Goal: Transaction & Acquisition: Purchase product/service

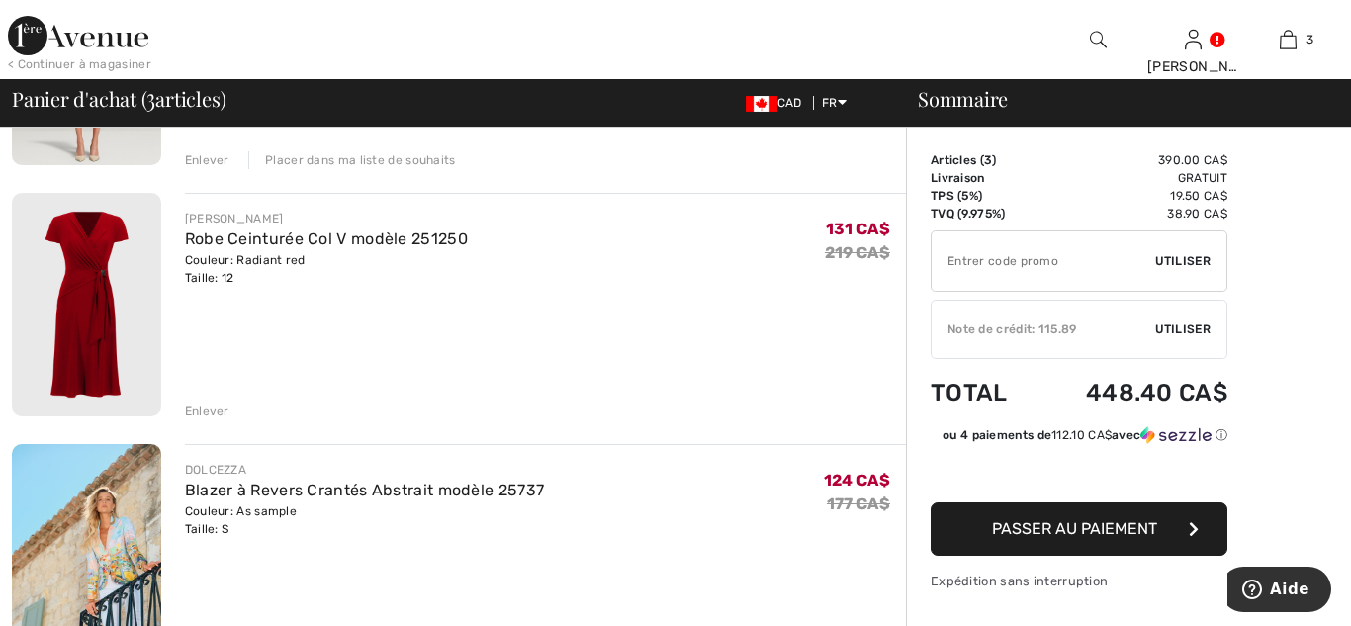
click at [206, 411] on div "Enlever" at bounding box center [207, 412] width 45 height 18
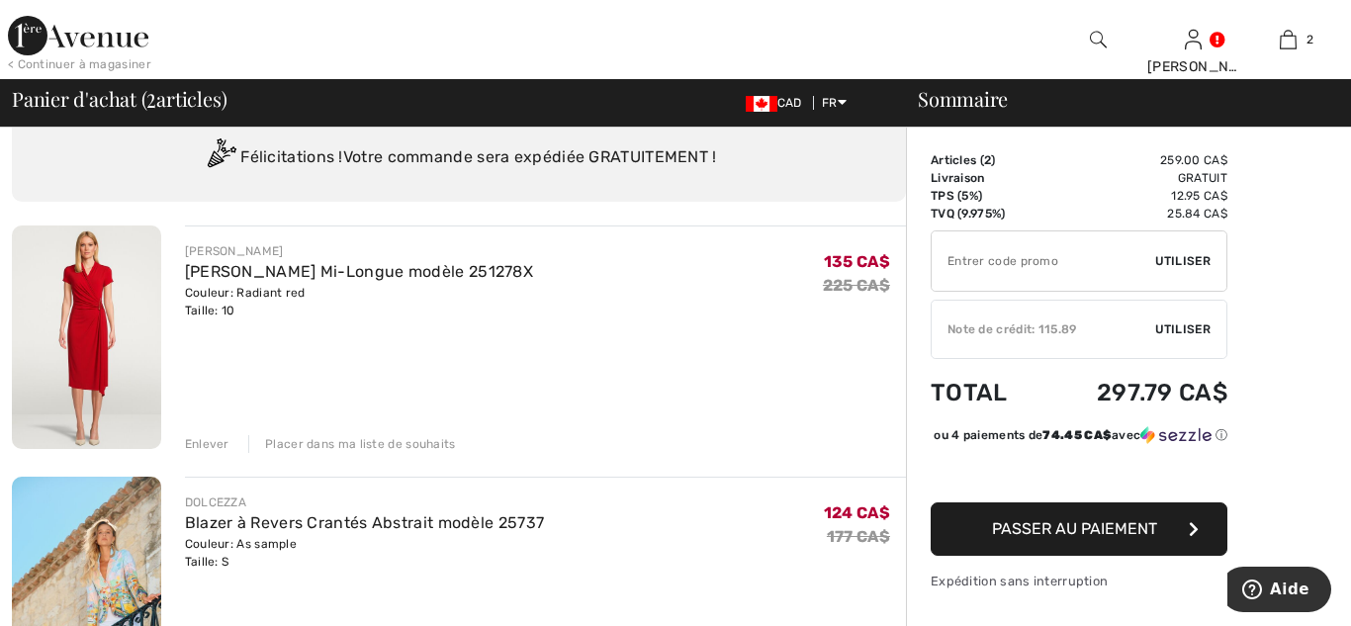
scroll to position [59, 0]
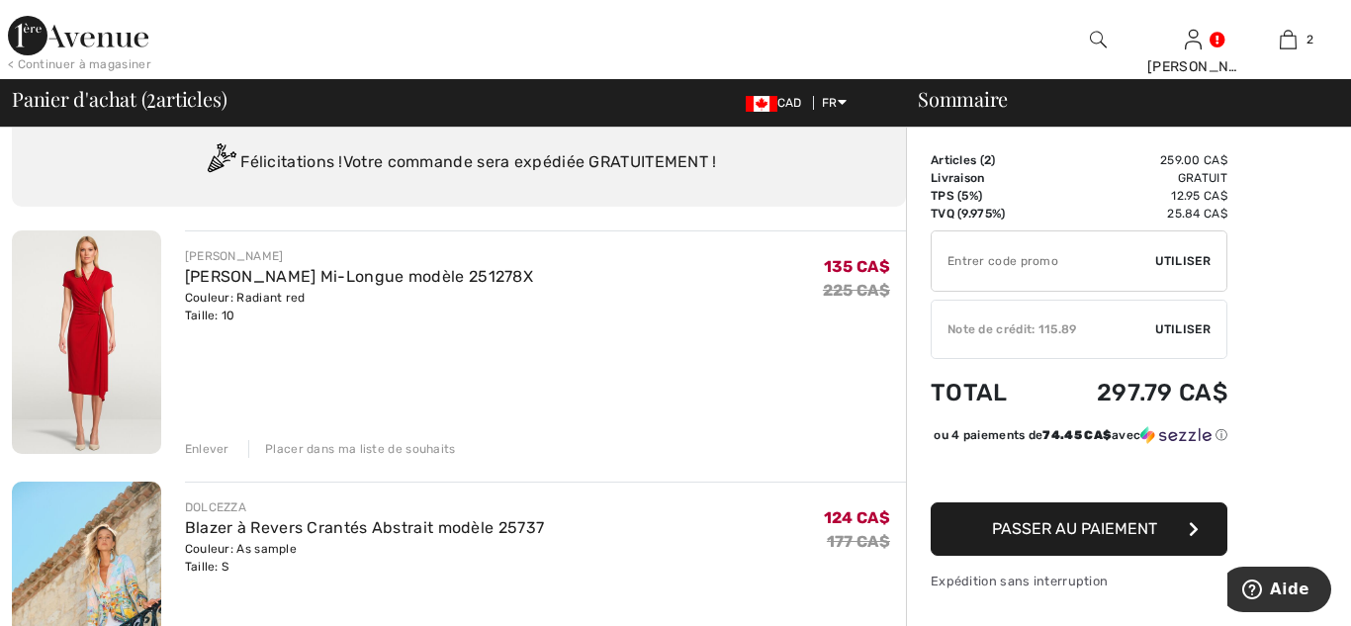
click at [332, 447] on div "Placer dans ma liste de souhaits" at bounding box center [352, 449] width 208 height 18
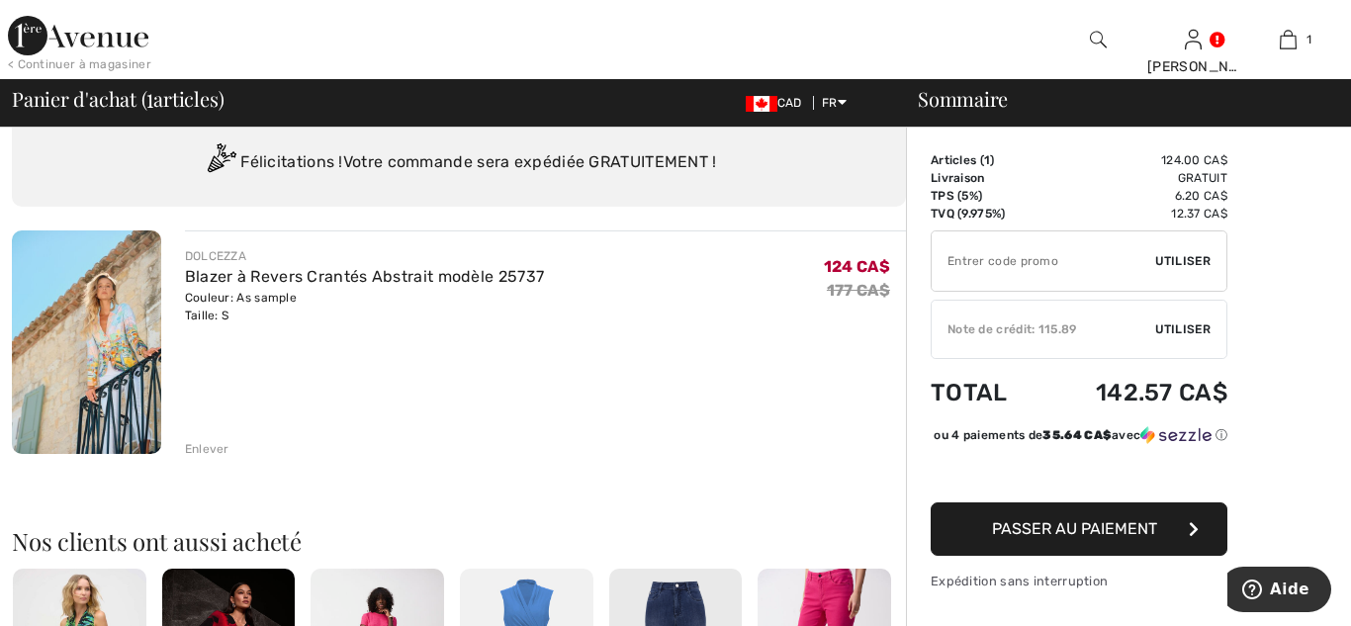
scroll to position [0, 0]
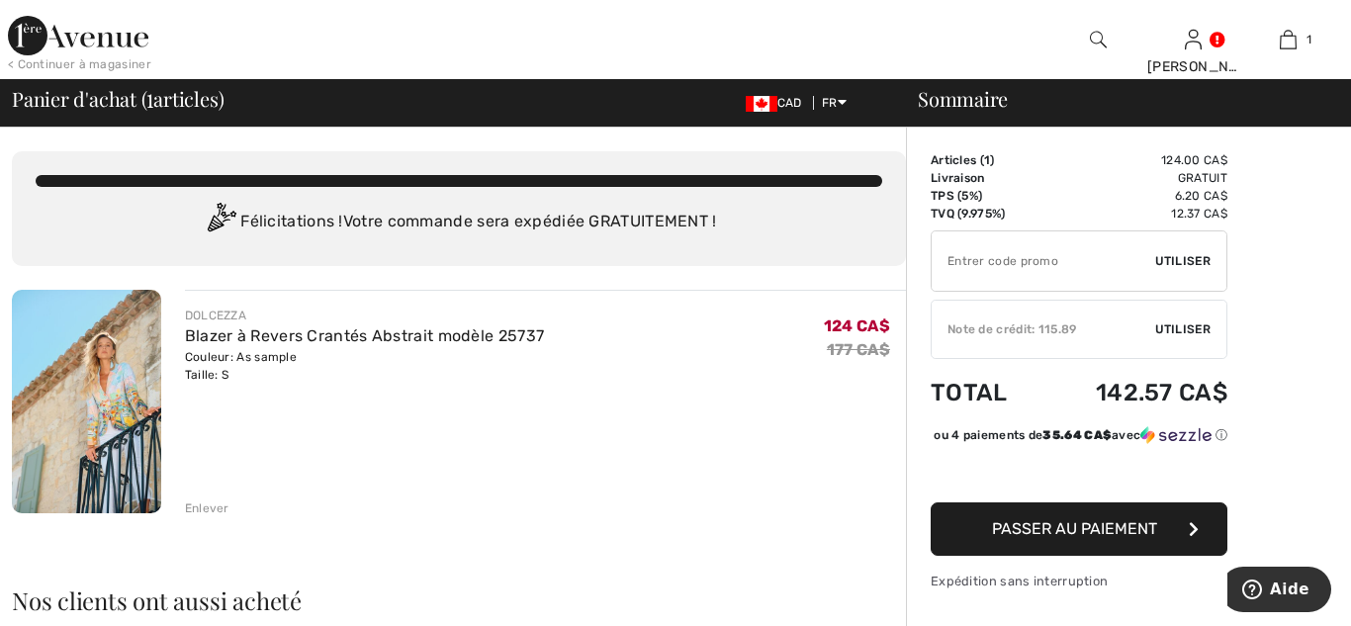
click at [1199, 257] on span "Utiliser" at bounding box center [1183, 261] width 55 height 18
click at [973, 263] on input "TEXT" at bounding box center [1044, 261] width 224 height 59
type input "RABAIS20"
click at [1192, 263] on span "Utiliser" at bounding box center [1183, 261] width 55 height 18
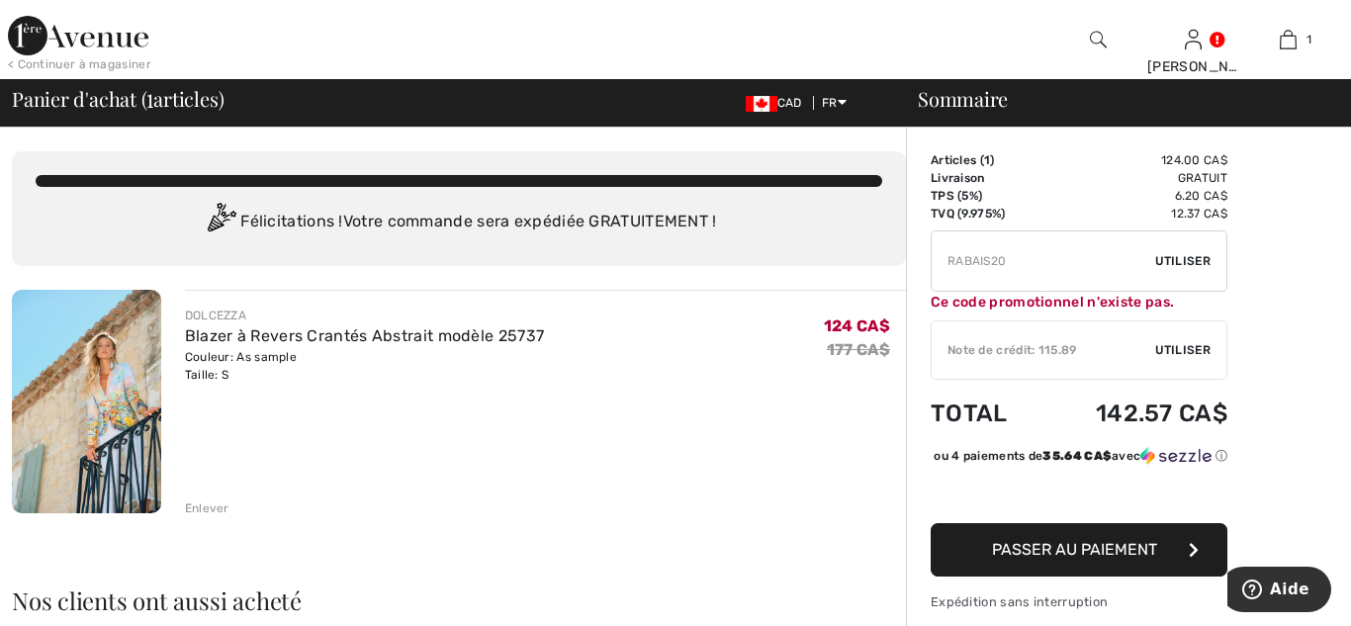
click at [1188, 351] on span "Utiliser" at bounding box center [1183, 350] width 55 height 18
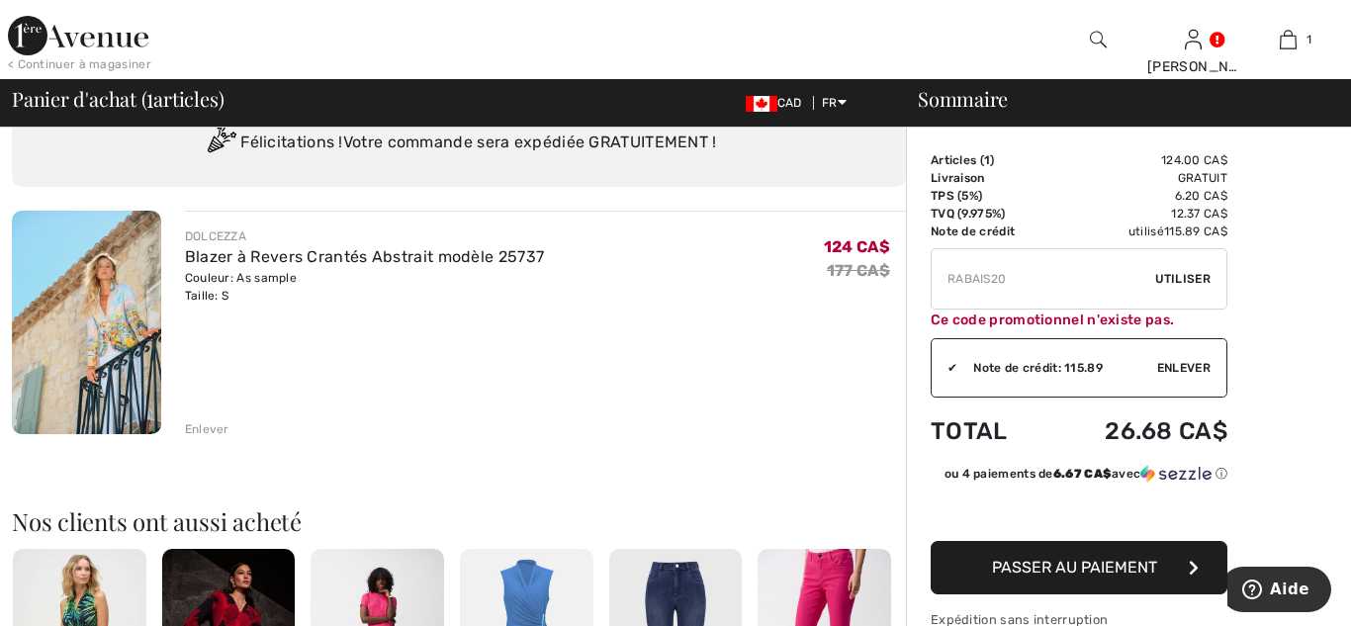
scroll to position [77, 0]
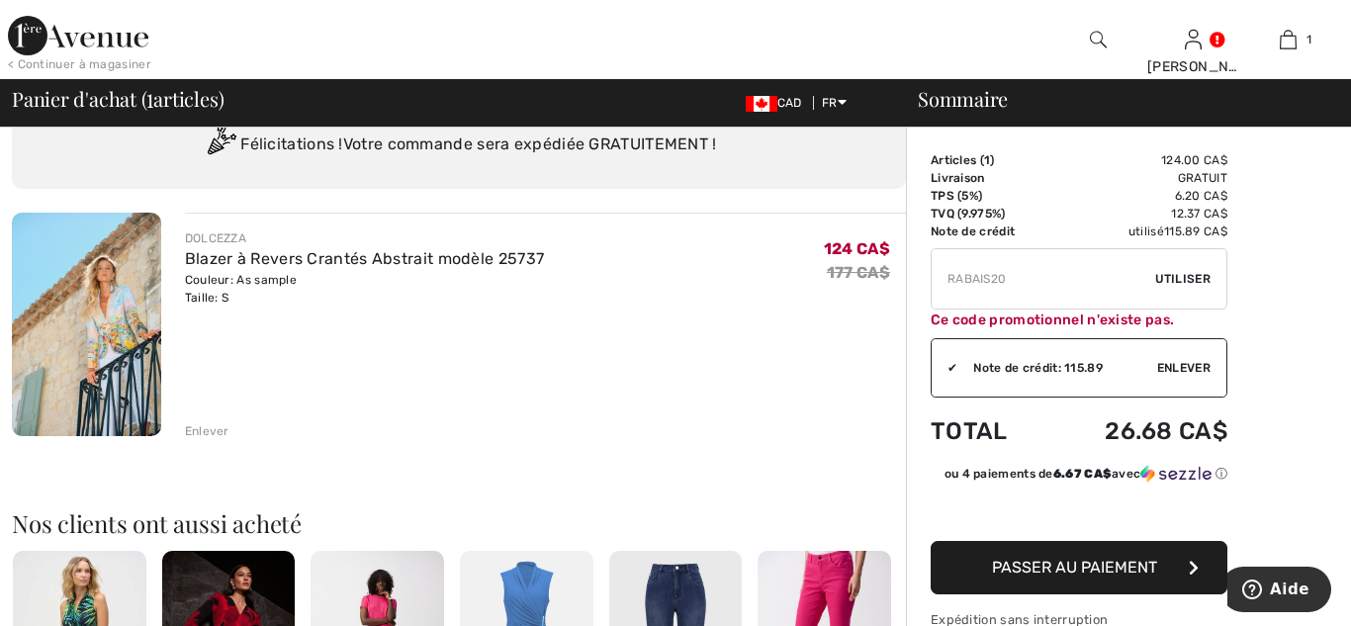
click at [1201, 373] on span "Enlever" at bounding box center [1184, 368] width 53 height 18
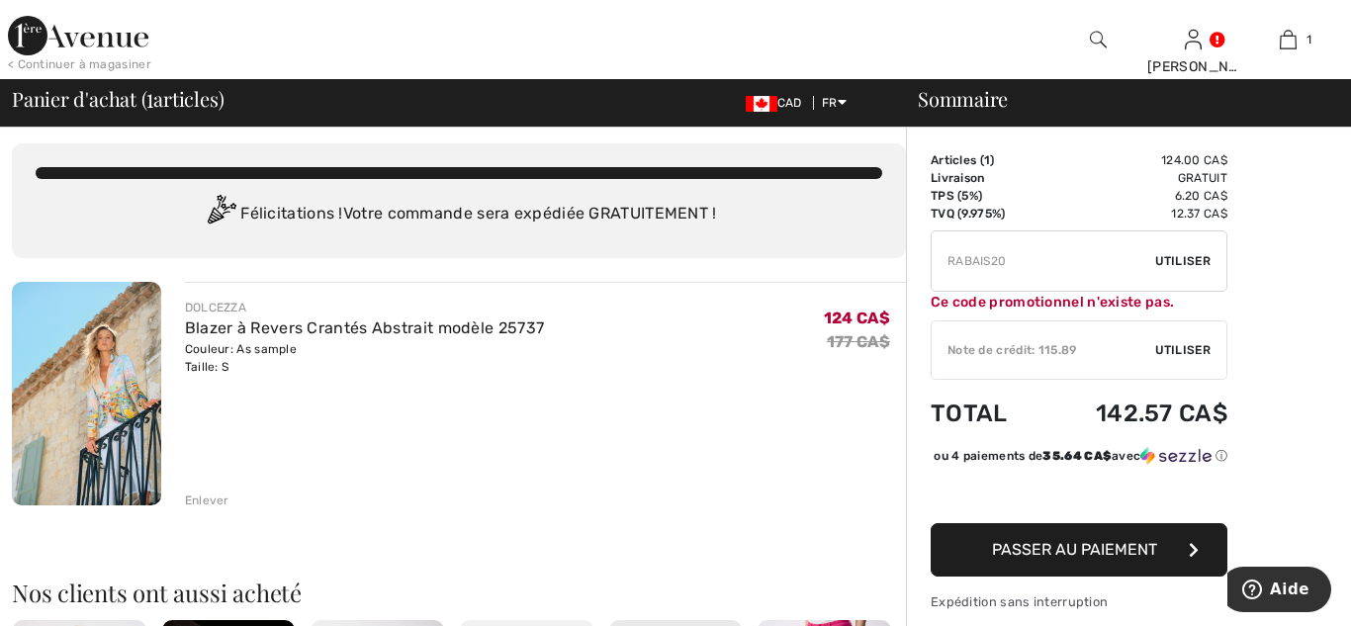
scroll to position [0, 0]
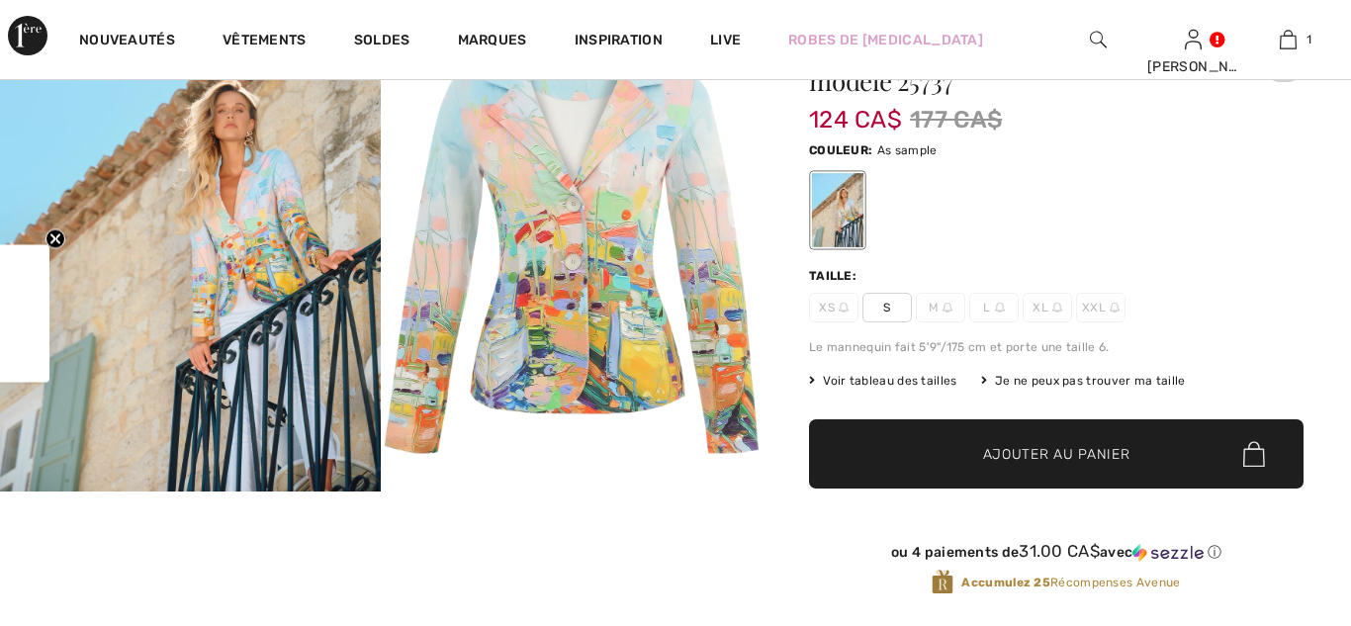
scroll to position [274, 0]
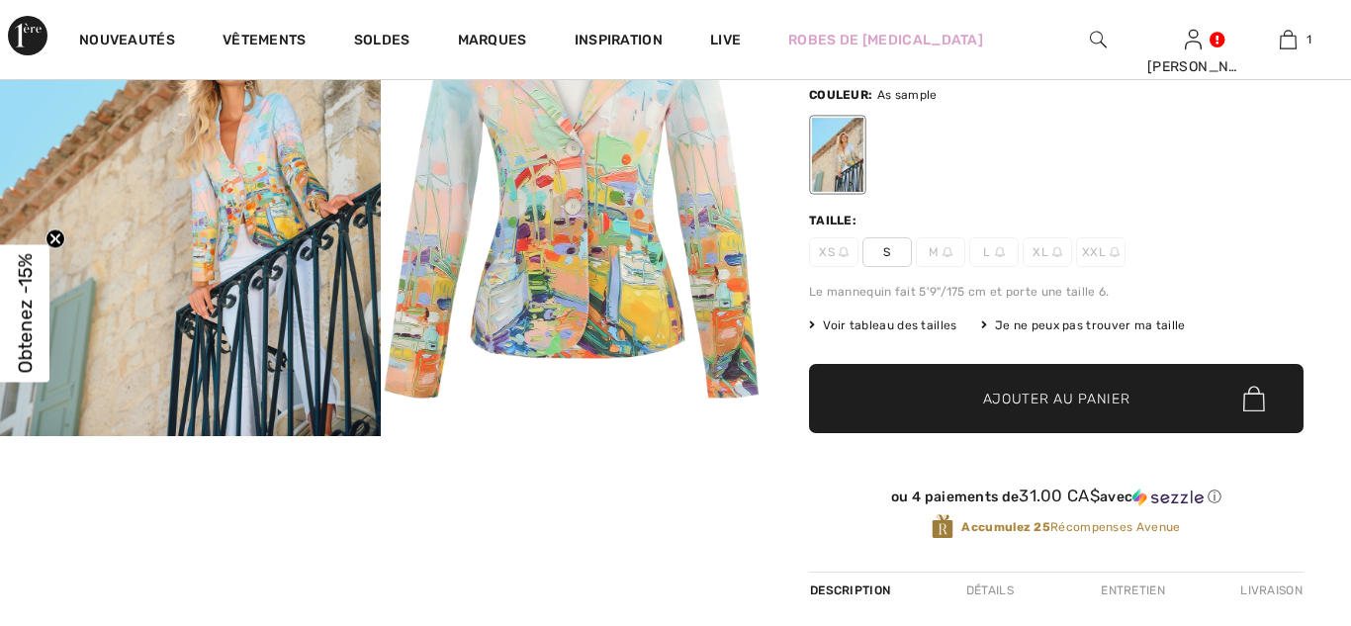
checkbox input "true"
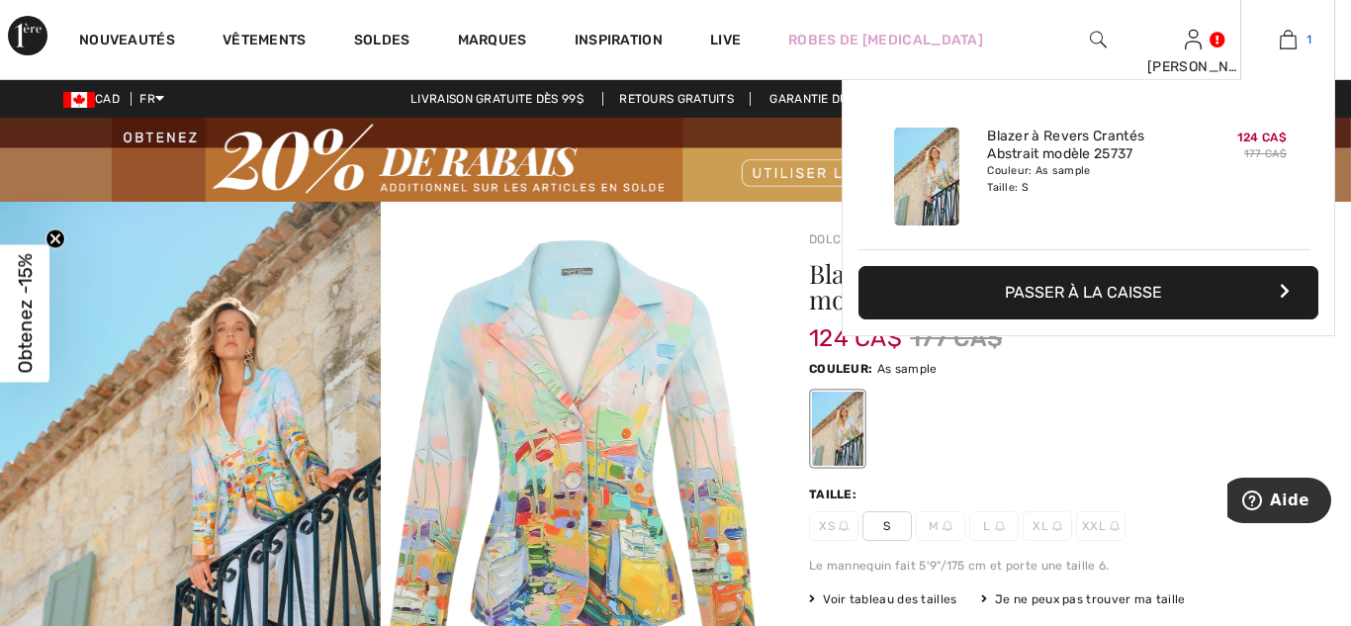
click at [1286, 36] on img at bounding box center [1288, 40] width 17 height 24
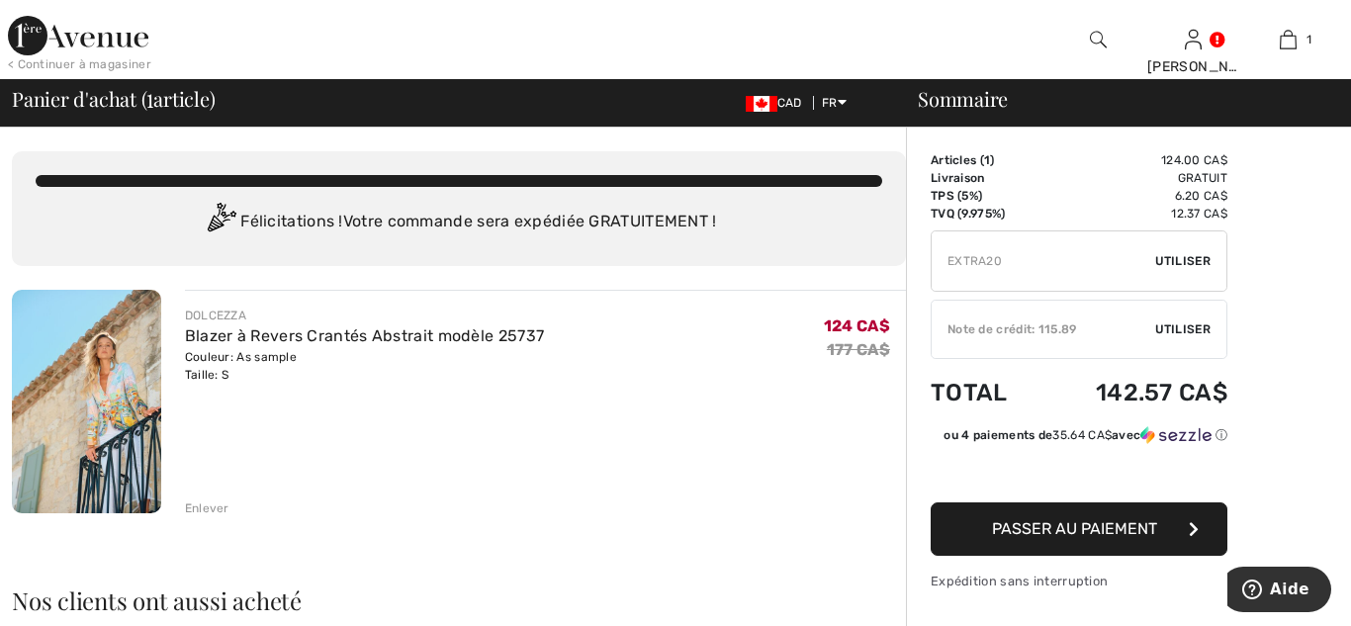
type input "EXTRA20"
click at [1179, 265] on span "Utiliser" at bounding box center [1183, 261] width 55 height 18
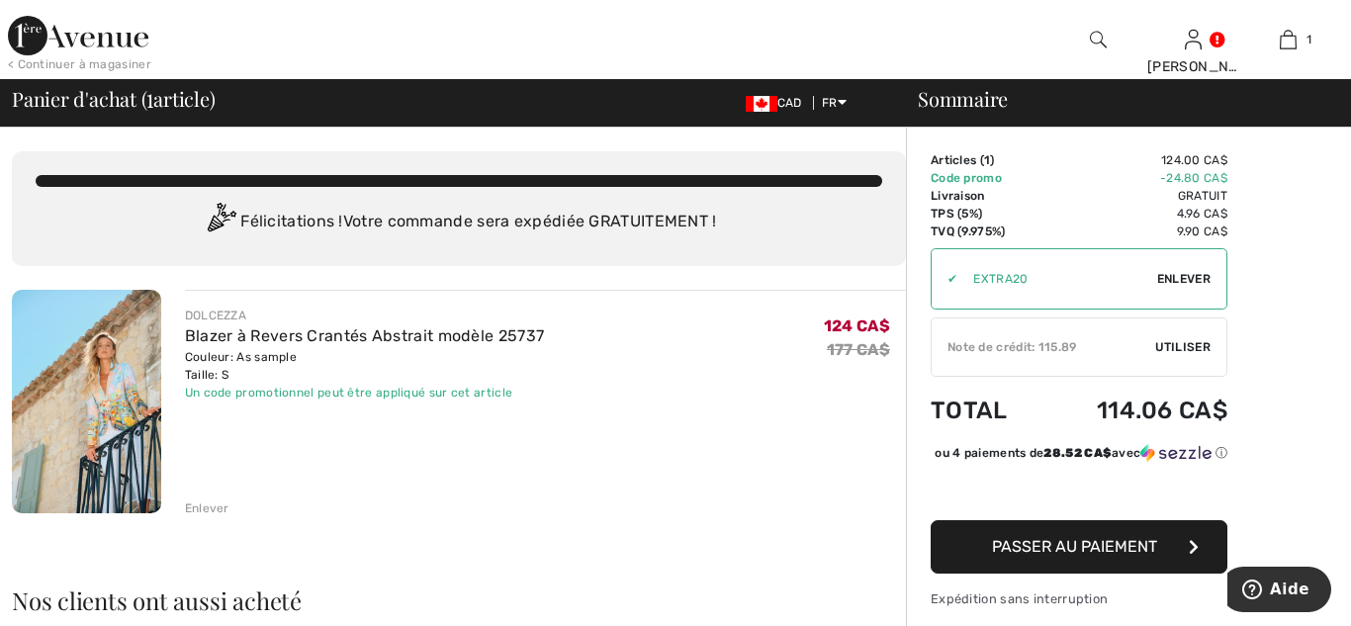
click at [1084, 555] on span "Passer au paiement" at bounding box center [1074, 546] width 165 height 19
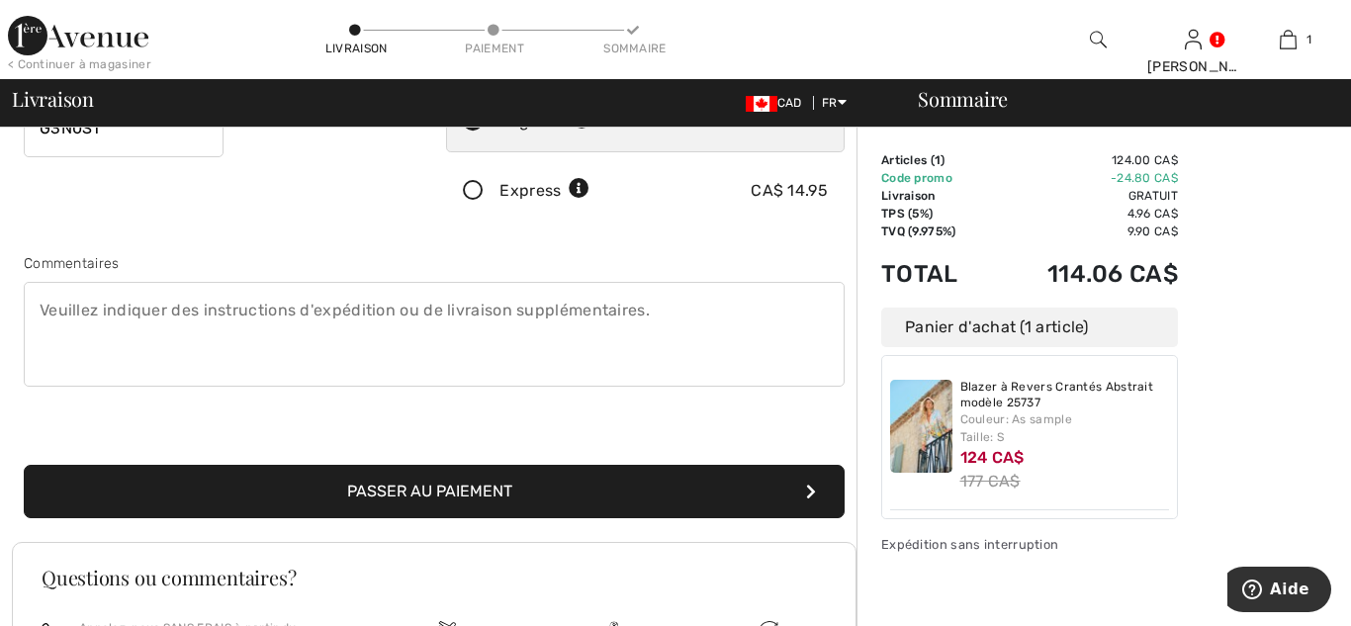
scroll to position [424, 0]
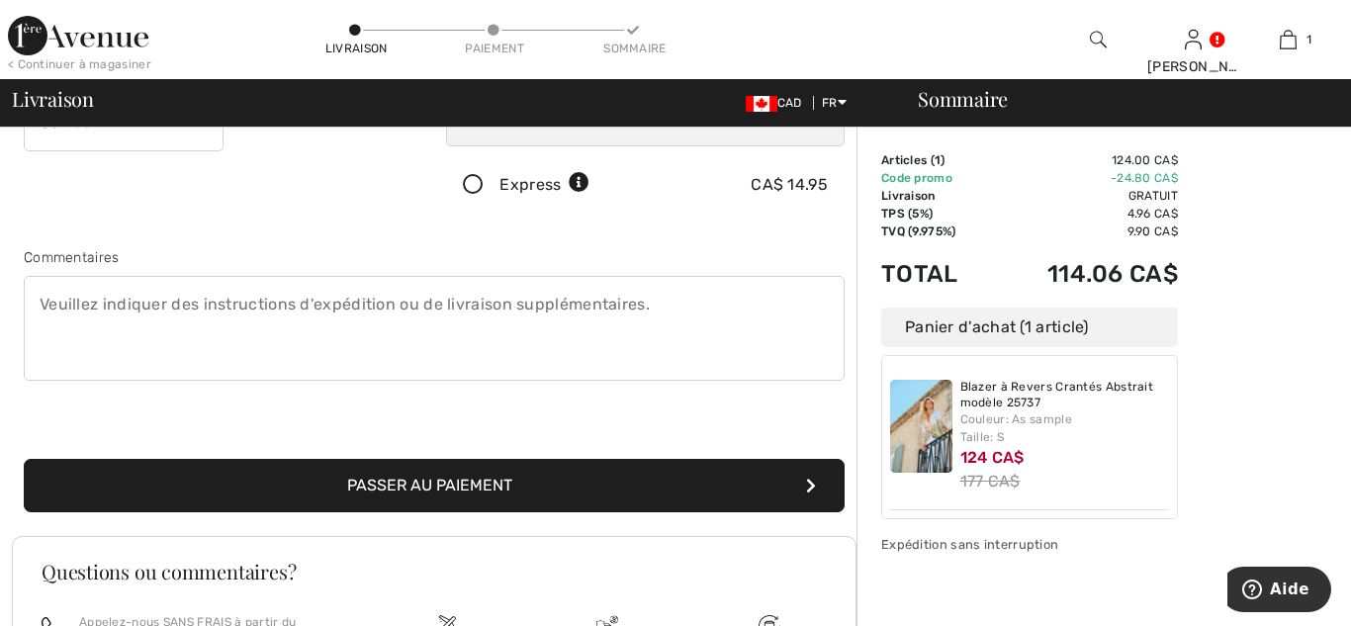
click at [420, 484] on button "Passer au paiement" at bounding box center [434, 485] width 821 height 53
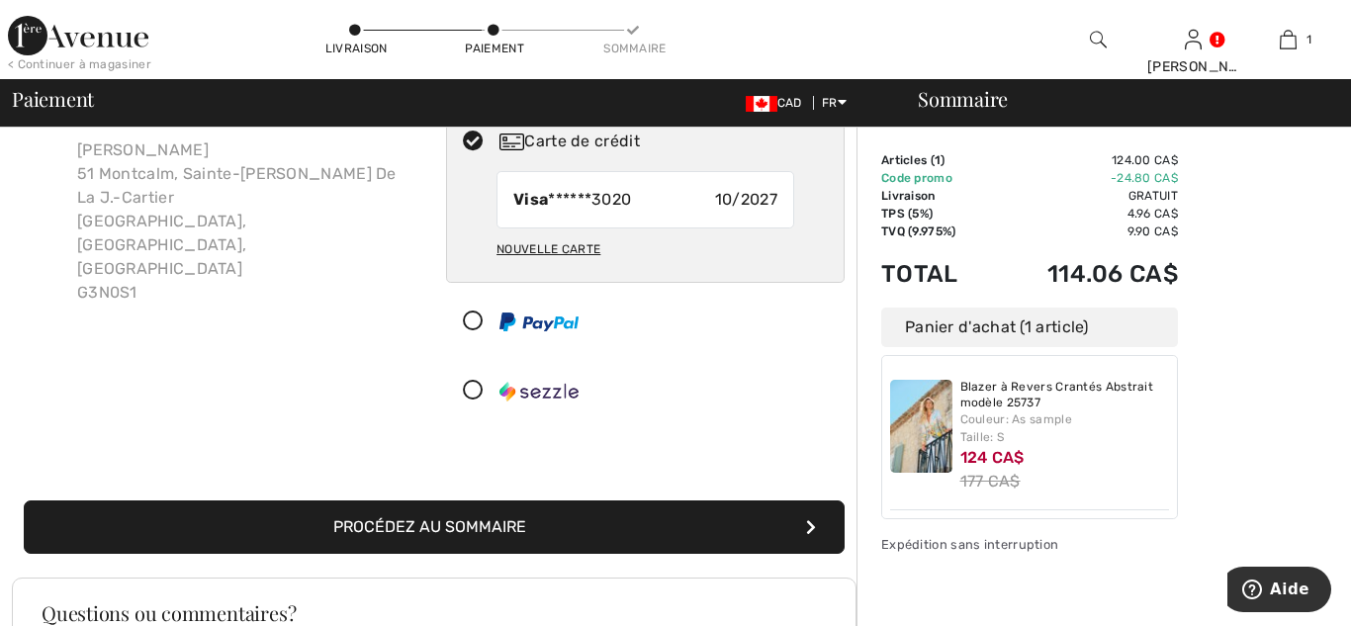
scroll to position [129, 0]
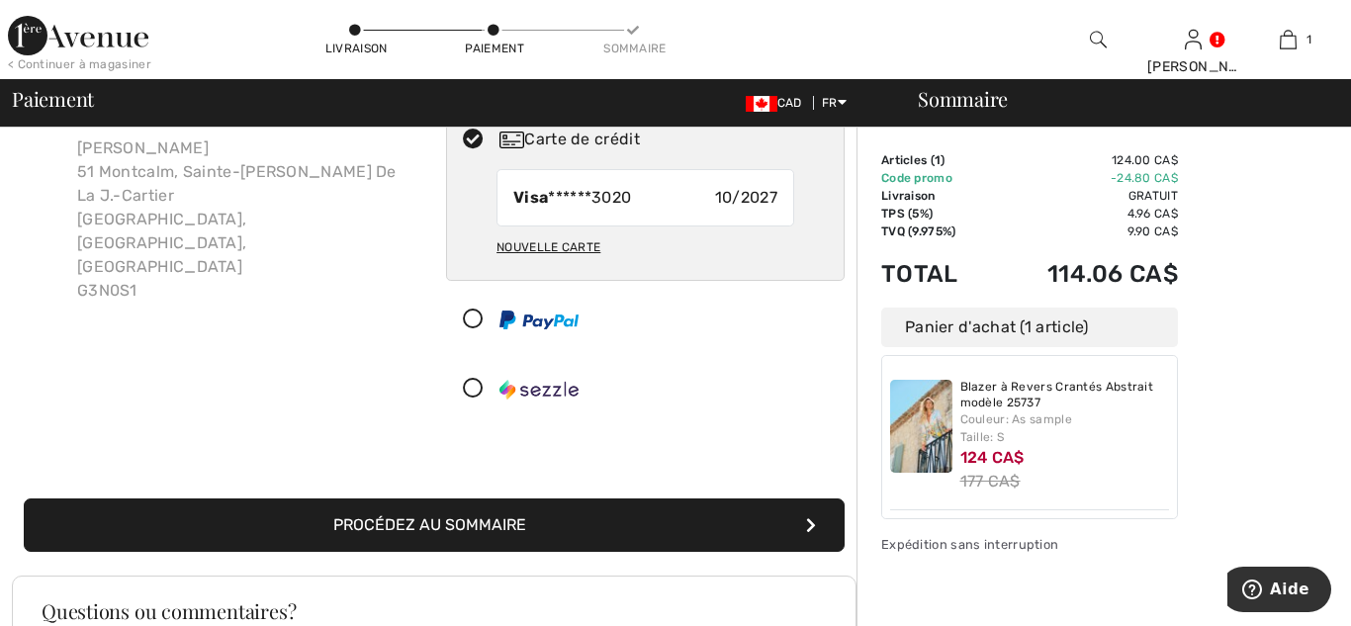
click at [524, 526] on button "Procédez au sommaire" at bounding box center [434, 525] width 821 height 53
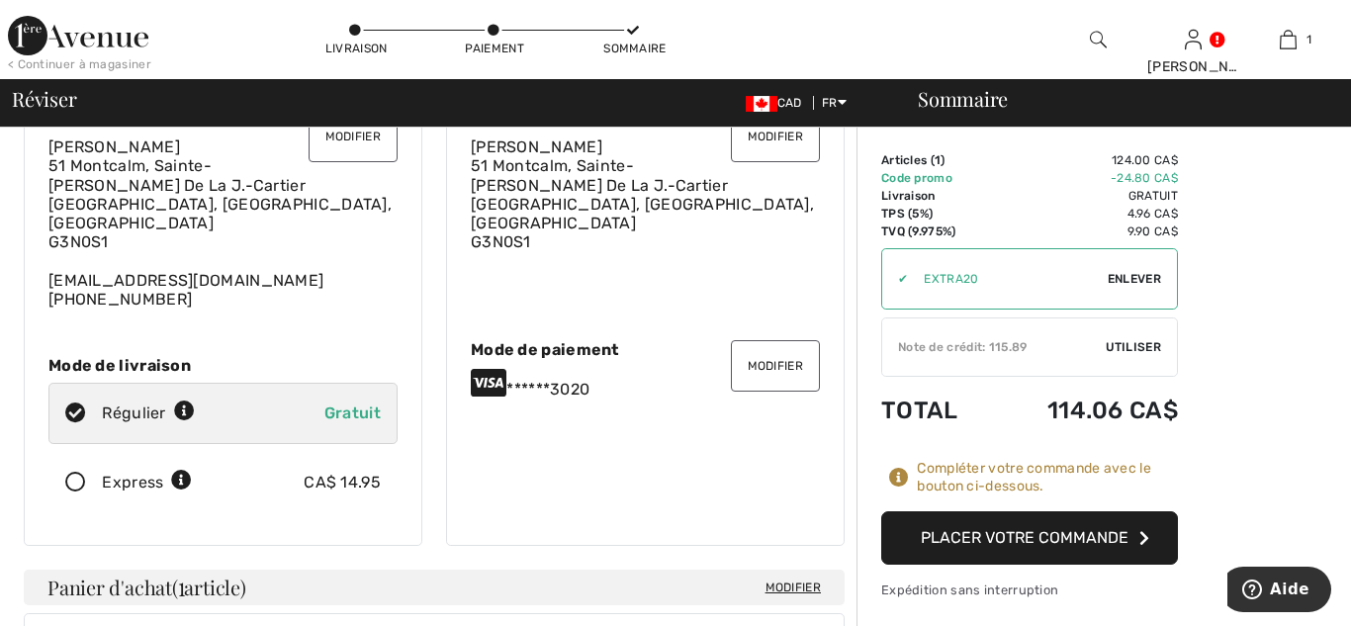
scroll to position [107, 0]
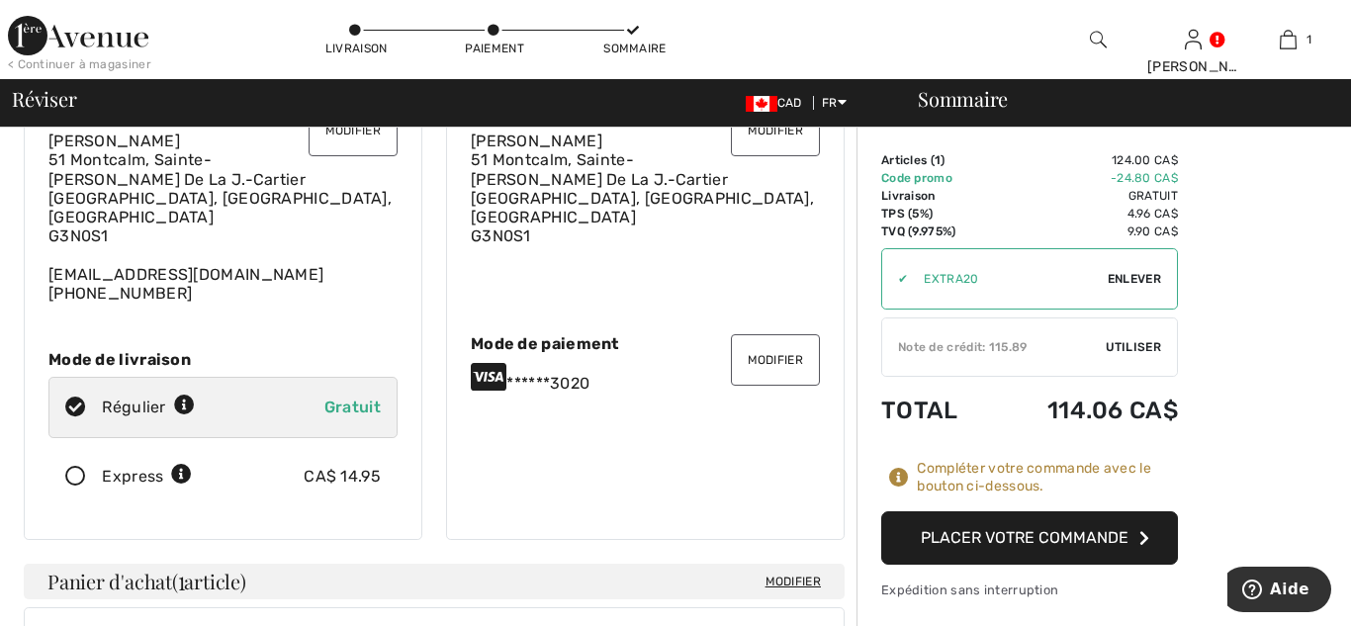
click at [1007, 533] on button "Placer votre commande" at bounding box center [1030, 537] width 297 height 53
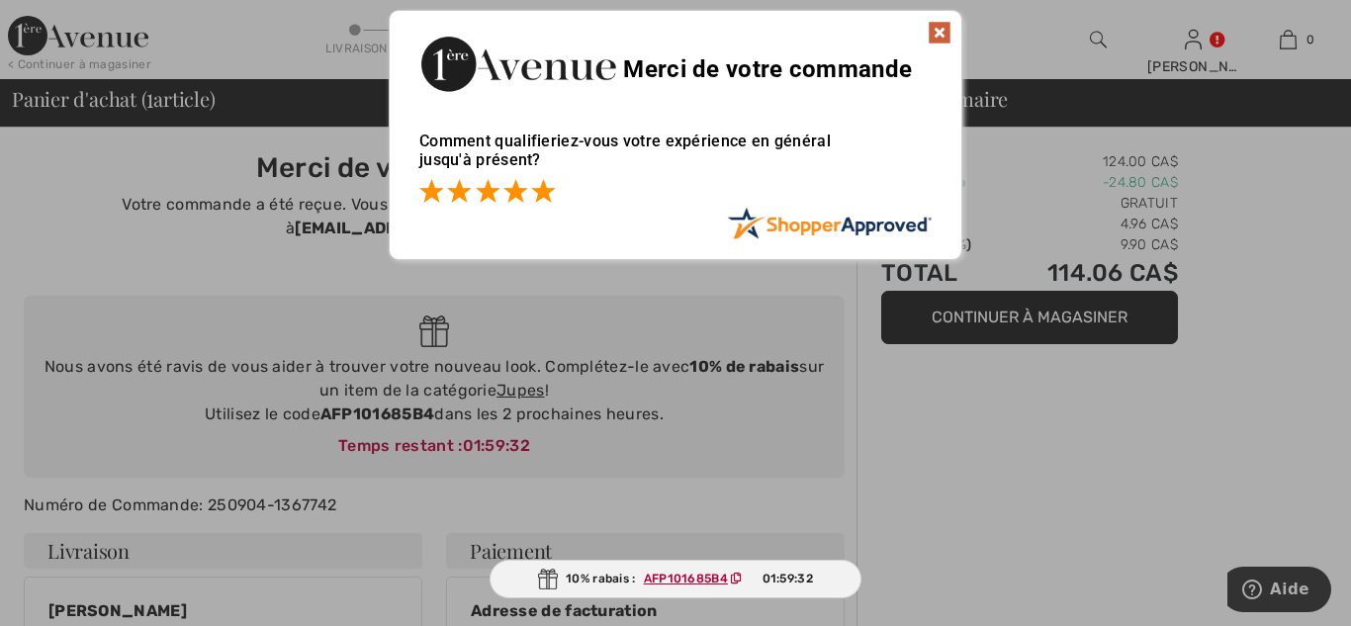
click at [536, 191] on span at bounding box center [543, 191] width 24 height 24
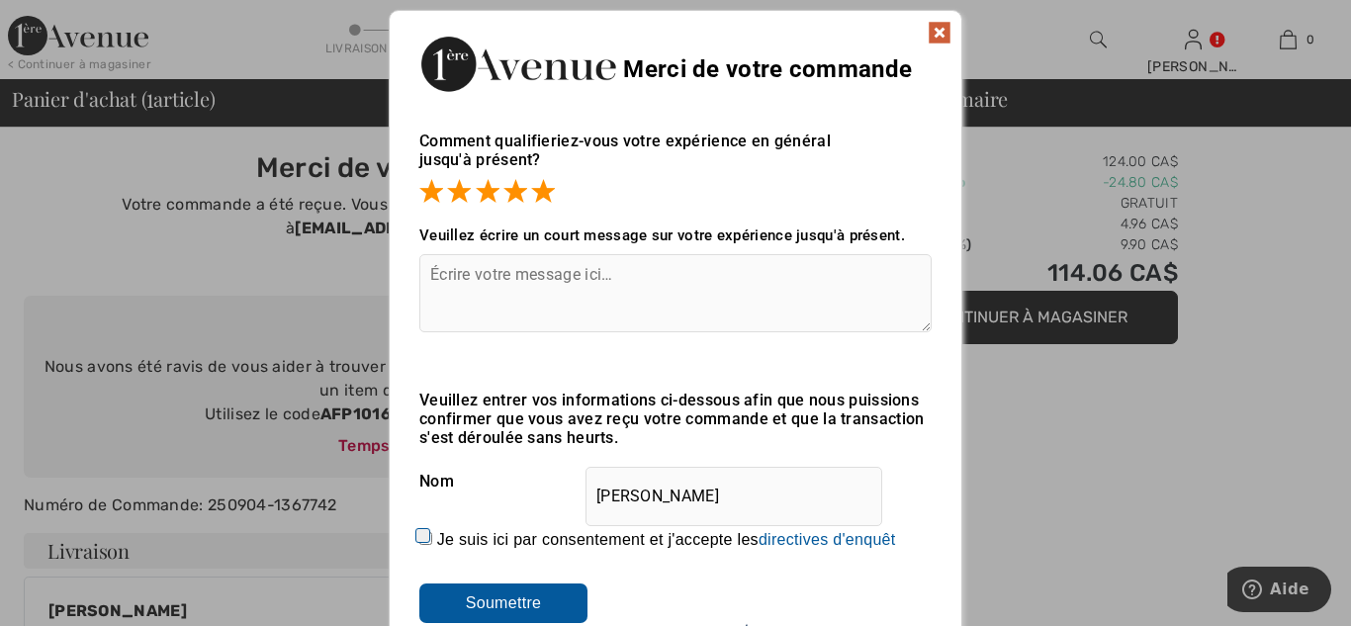
click at [605, 297] on textarea at bounding box center [675, 293] width 512 height 78
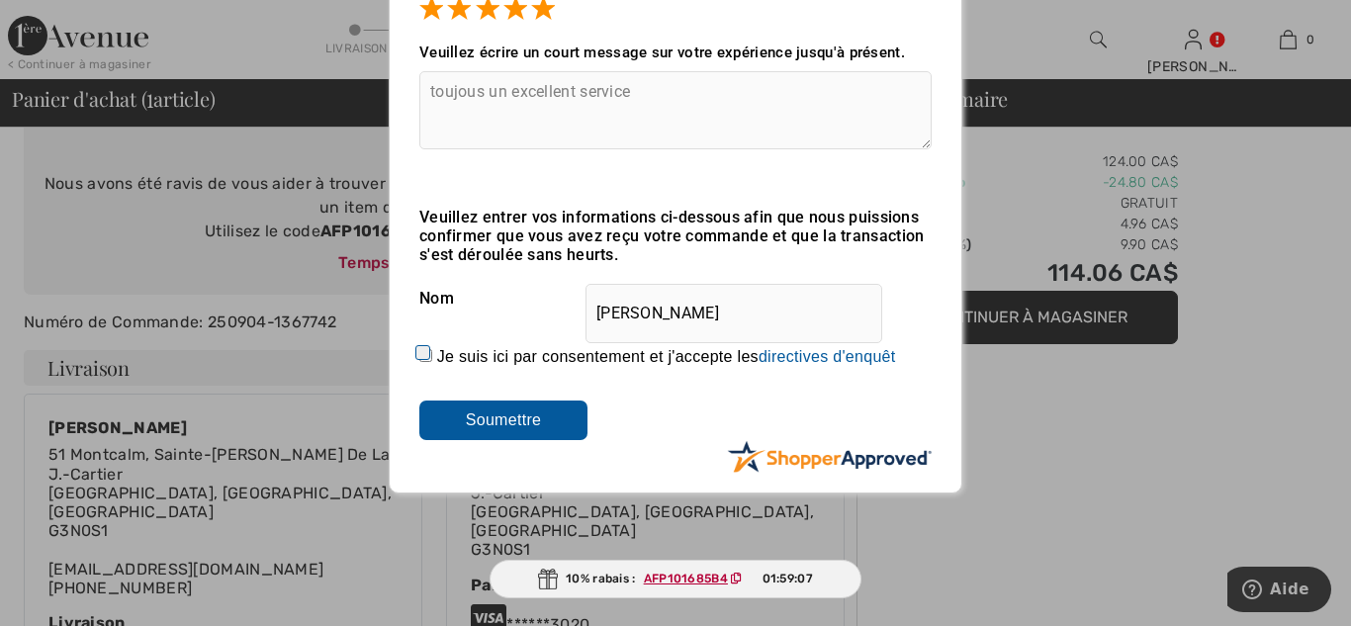
scroll to position [184, 0]
type textarea "toujous un excellent service"
click at [496, 421] on input "Soumettre" at bounding box center [503, 420] width 168 height 40
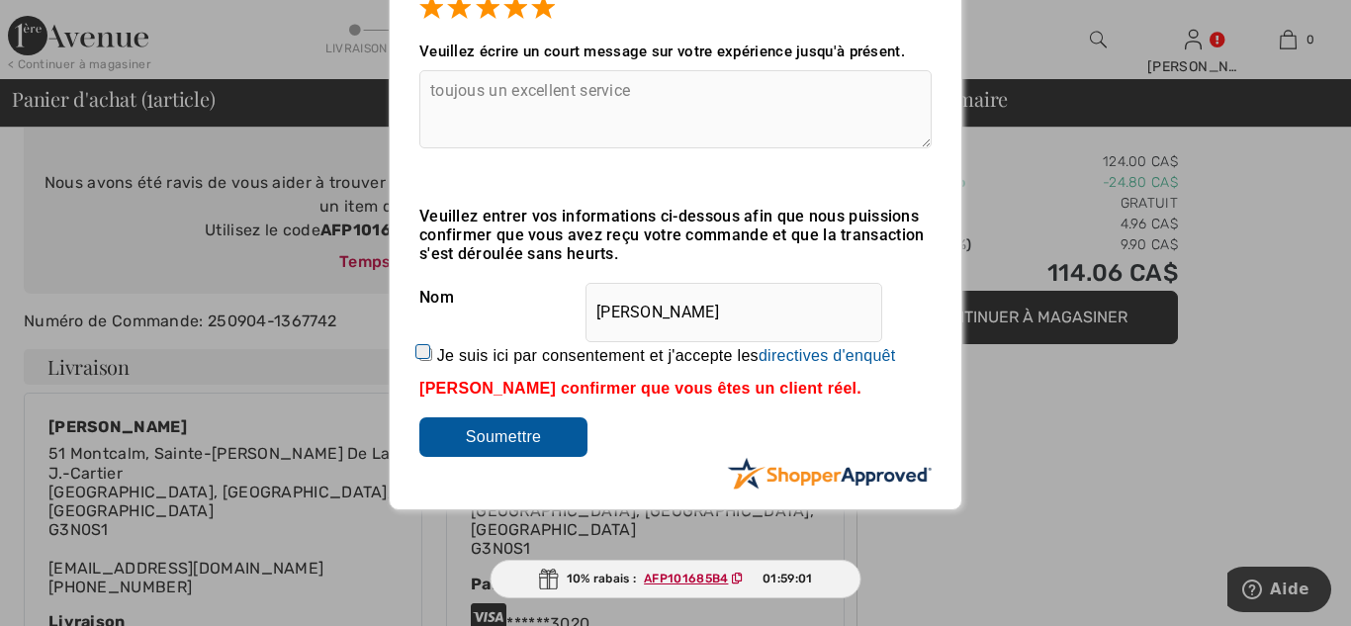
click at [419, 349] on input "Je suis ici par consentement et j'accepte les En soumettant une évaluation, vou…" at bounding box center [425, 354] width 13 height 13
checkbox input "true"
click at [504, 440] on input "Soumettre" at bounding box center [503, 438] width 168 height 40
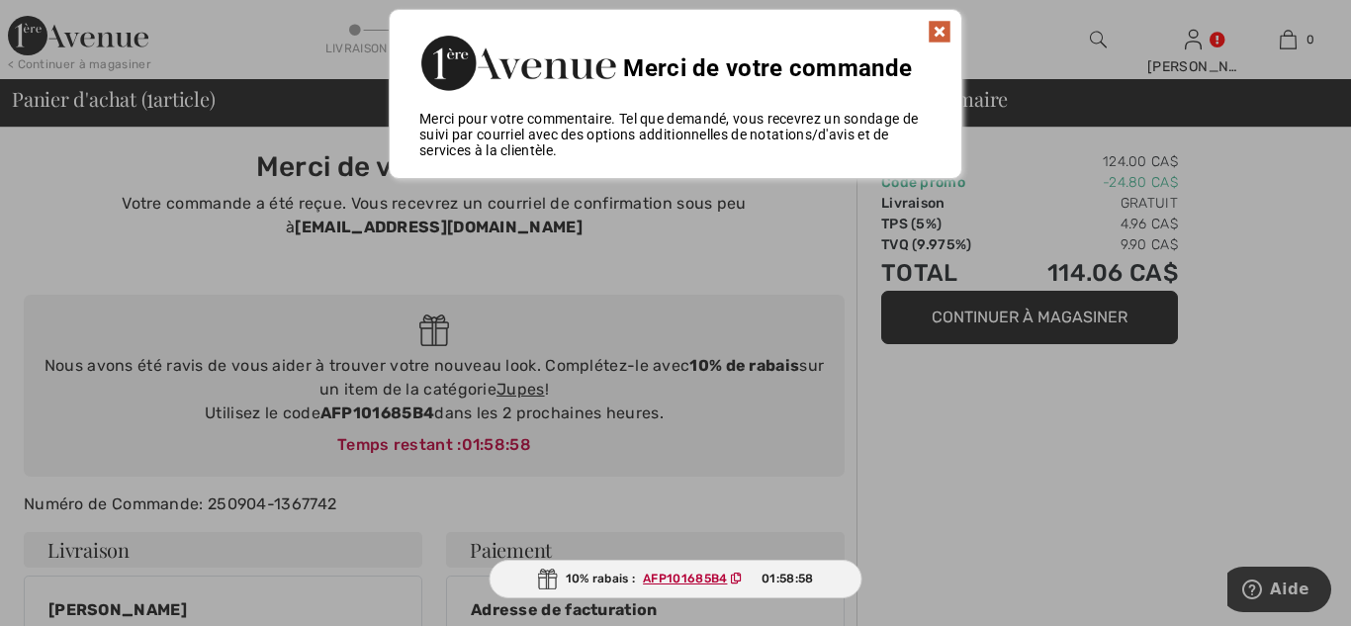
scroll to position [0, 0]
click at [940, 32] on img at bounding box center [940, 33] width 24 height 24
